Goal: Transaction & Acquisition: Subscribe to service/newsletter

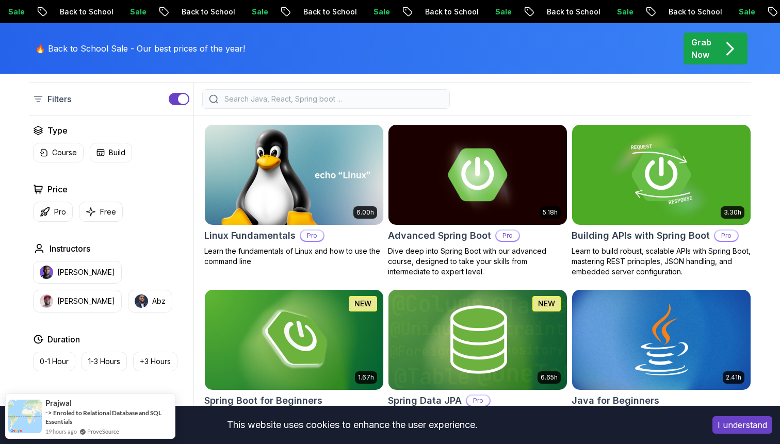
scroll to position [274, 0]
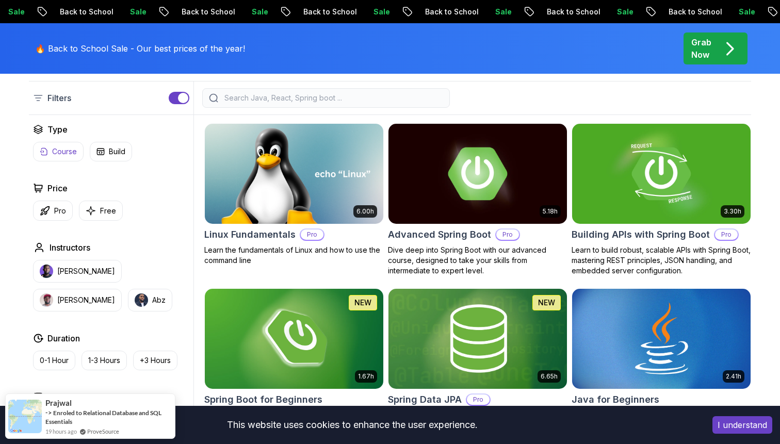
click at [53, 150] on p "Course" at bounding box center [64, 152] width 25 height 10
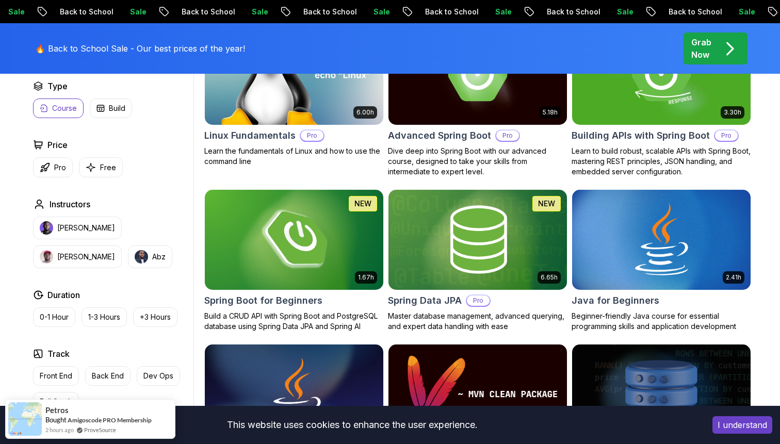
scroll to position [381, 0]
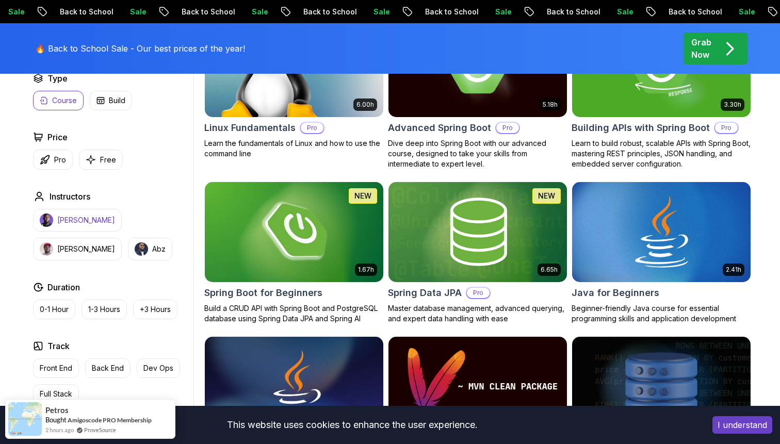
click at [100, 215] on button "[PERSON_NAME]" at bounding box center [77, 220] width 89 height 23
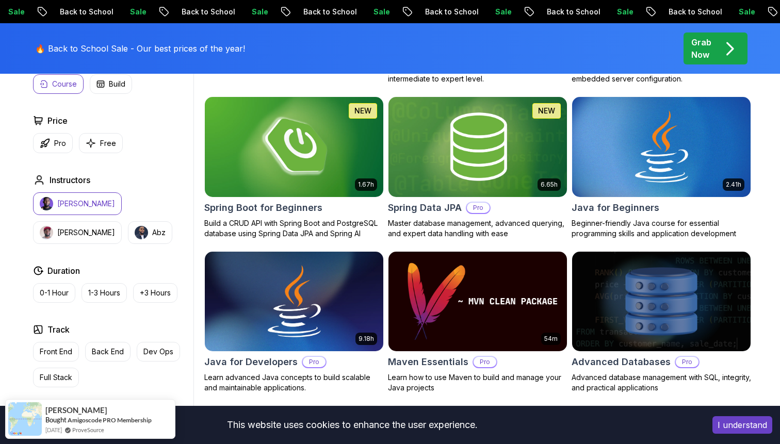
scroll to position [480, 0]
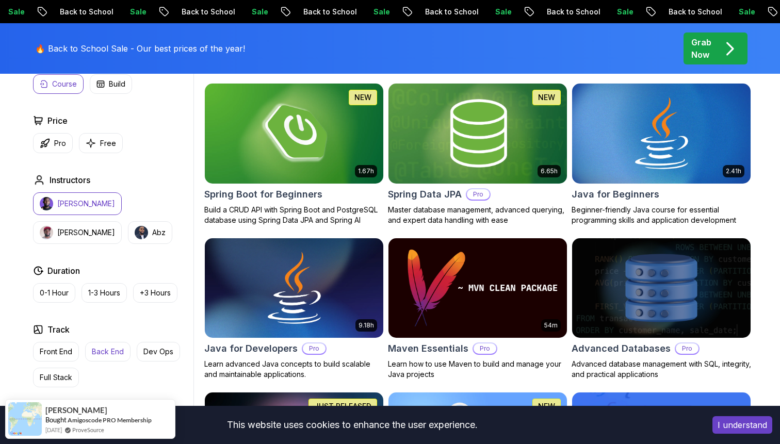
click at [105, 351] on p "Back End" at bounding box center [108, 352] width 32 height 10
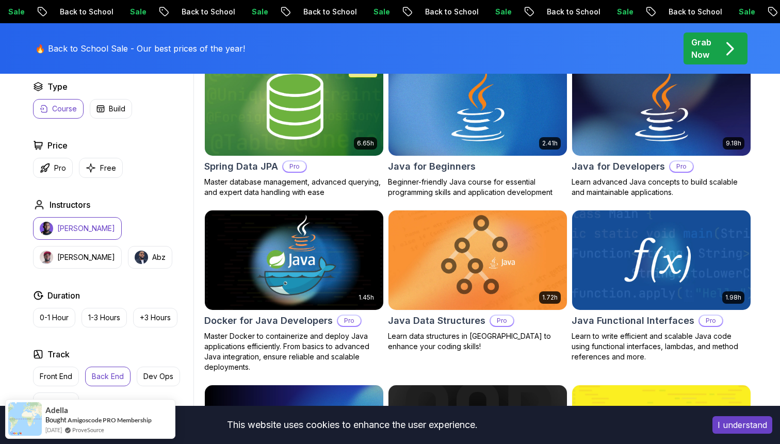
scroll to position [508, 0]
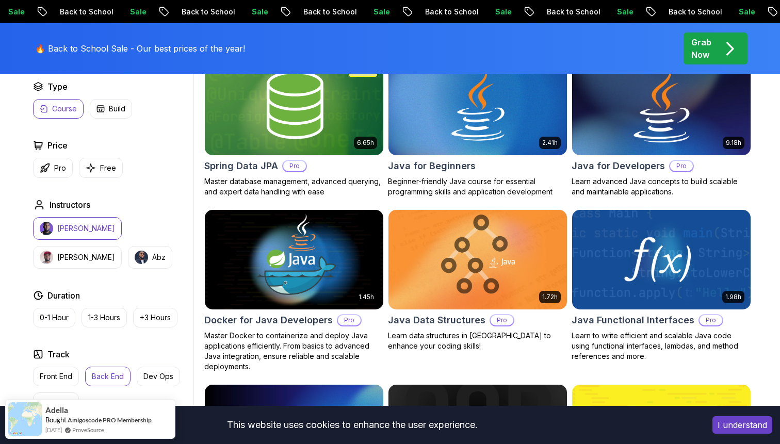
click at [675, 128] on img at bounding box center [661, 105] width 187 height 105
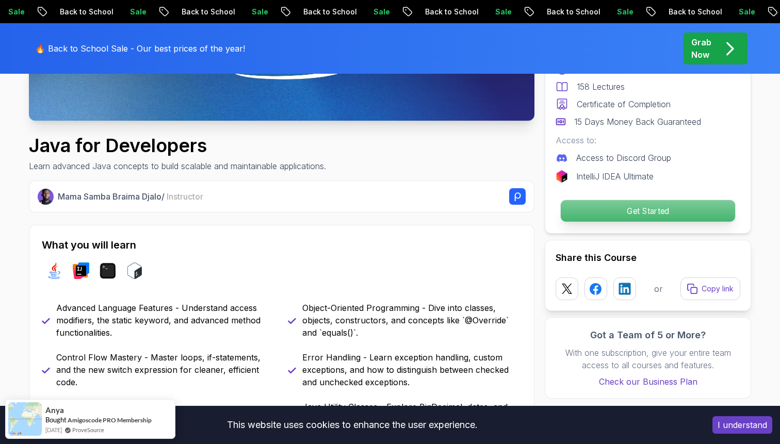
click at [635, 216] on p "Get Started" at bounding box center [648, 211] width 174 height 22
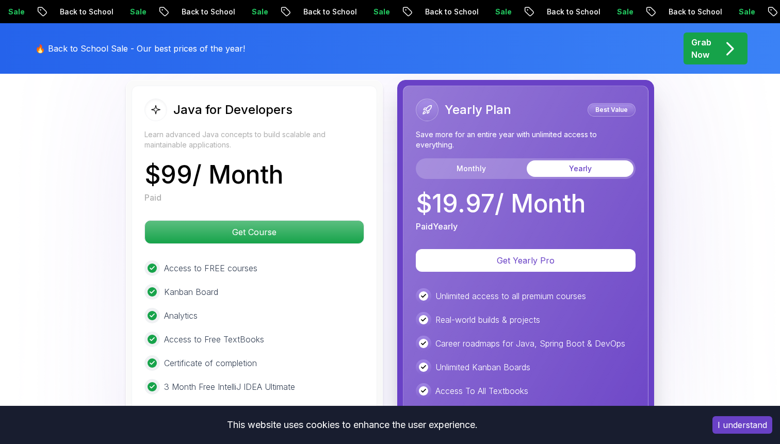
scroll to position [2558, 0]
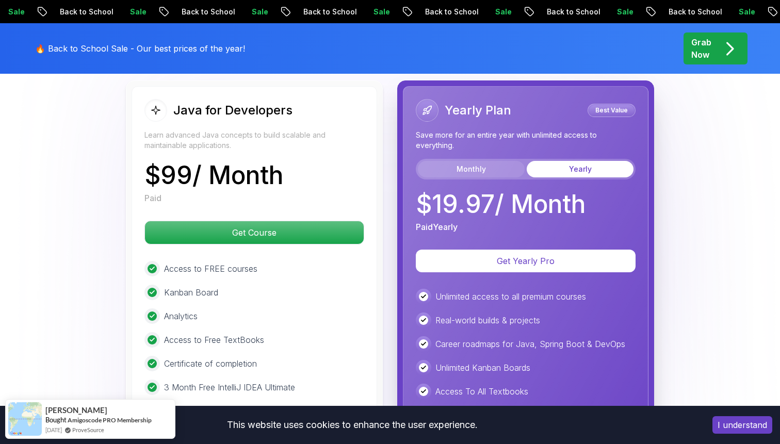
click at [472, 161] on button "Monthly" at bounding box center [471, 169] width 107 height 17
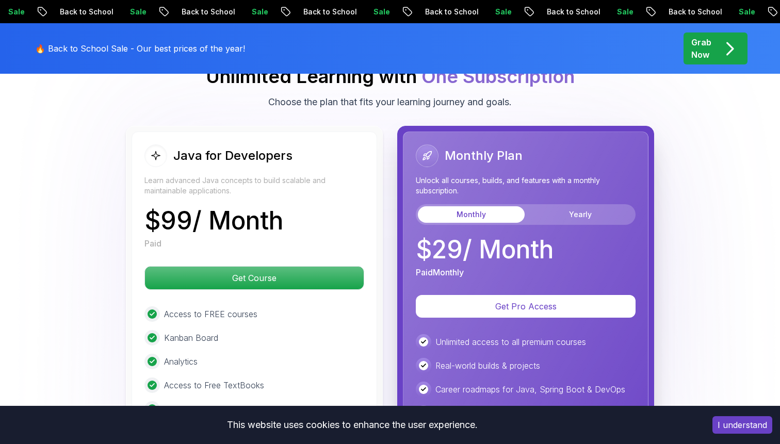
scroll to position [2514, 0]
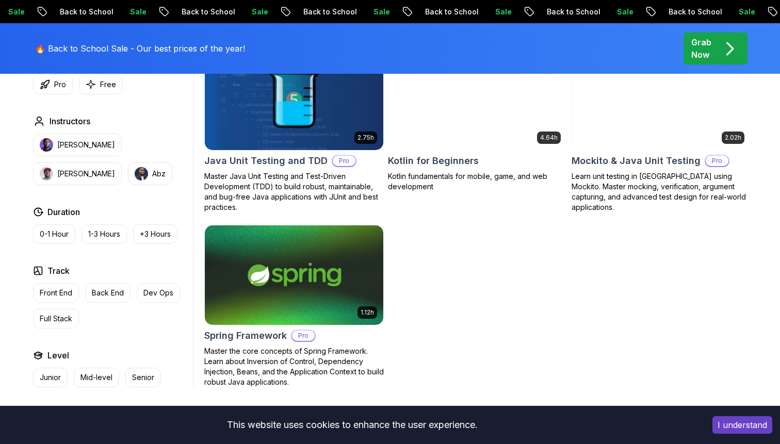
scroll to position [1147, 0]
